Goal: Find specific fact: Find specific fact

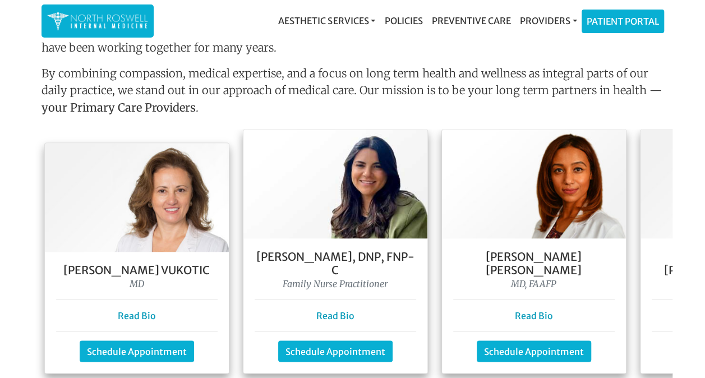
scroll to position [953, 0]
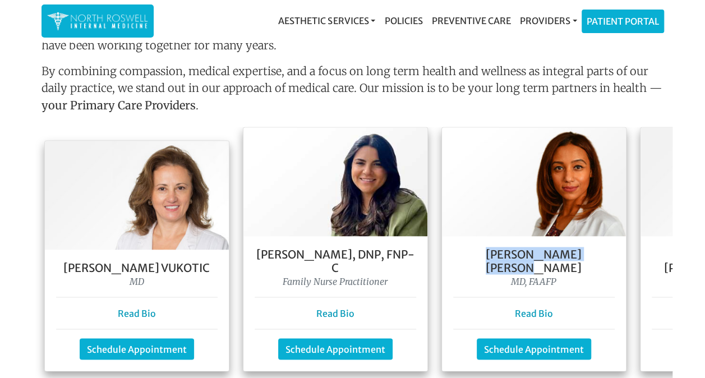
drag, startPoint x: 602, startPoint y: 252, endPoint x: 469, endPoint y: 247, distance: 133.6
click at [469, 247] on h5 "[PERSON_NAME] [PERSON_NAME]" at bounding box center [534, 260] width 162 height 27
drag, startPoint x: 469, startPoint y: 247, endPoint x: 480, endPoint y: 247, distance: 10.7
copy h5 "[PERSON_NAME] [PERSON_NAME]"
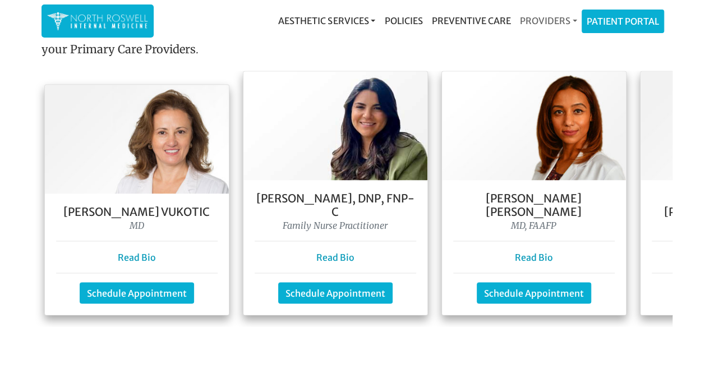
click at [552, 25] on link "Providers" at bounding box center [548, 21] width 66 height 22
